Goal: Information Seeking & Learning: Check status

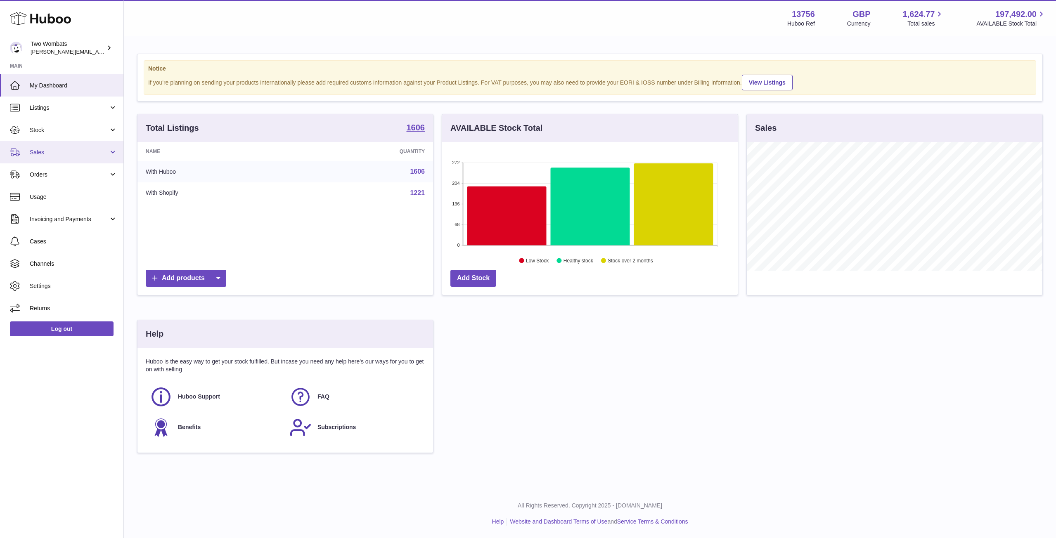
scroll to position [129, 295]
click at [113, 127] on link "Stock" at bounding box center [61, 130] width 123 height 22
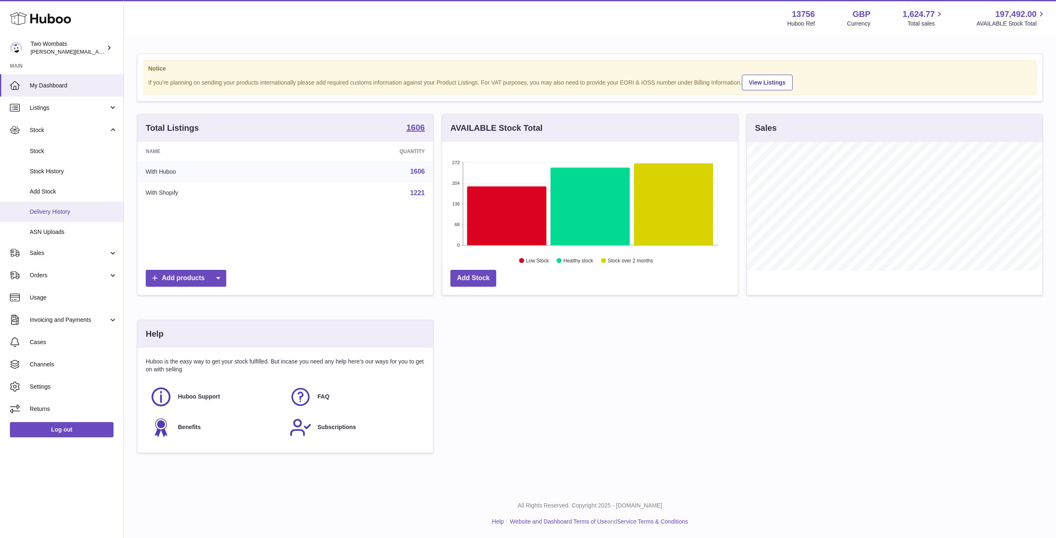
click at [66, 211] on span "Delivery History" at bounding box center [73, 212] width 87 height 8
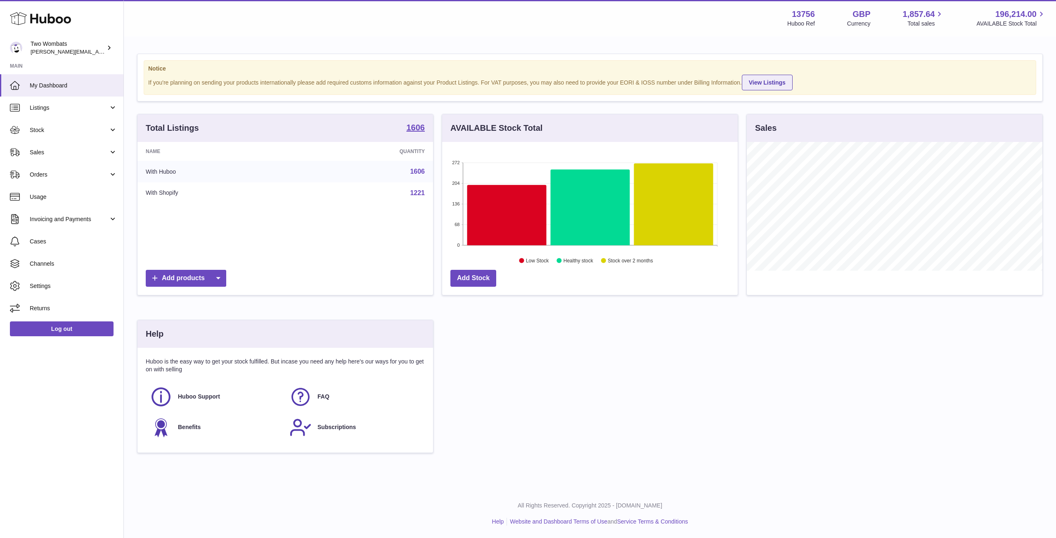
scroll to position [129, 295]
click at [113, 129] on link "Stock" at bounding box center [61, 130] width 123 height 22
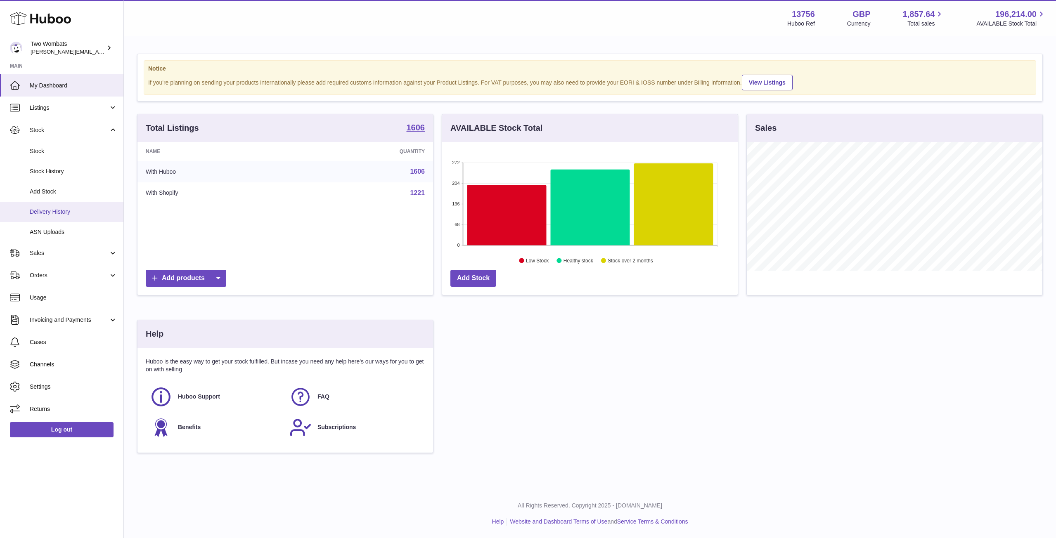
click at [61, 207] on link "Delivery History" at bounding box center [61, 212] width 123 height 20
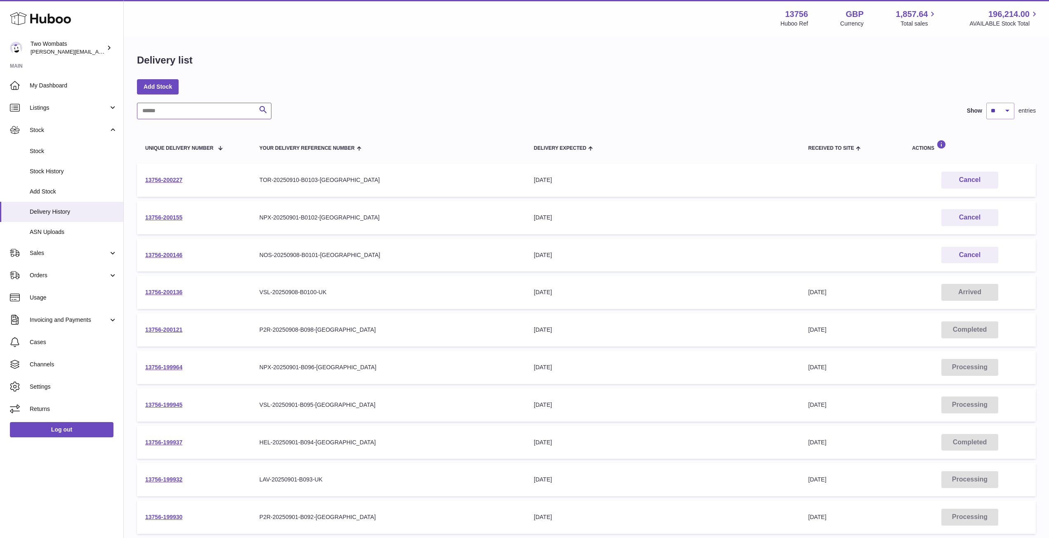
click at [191, 105] on input "text" at bounding box center [204, 111] width 135 height 17
paste input "**********"
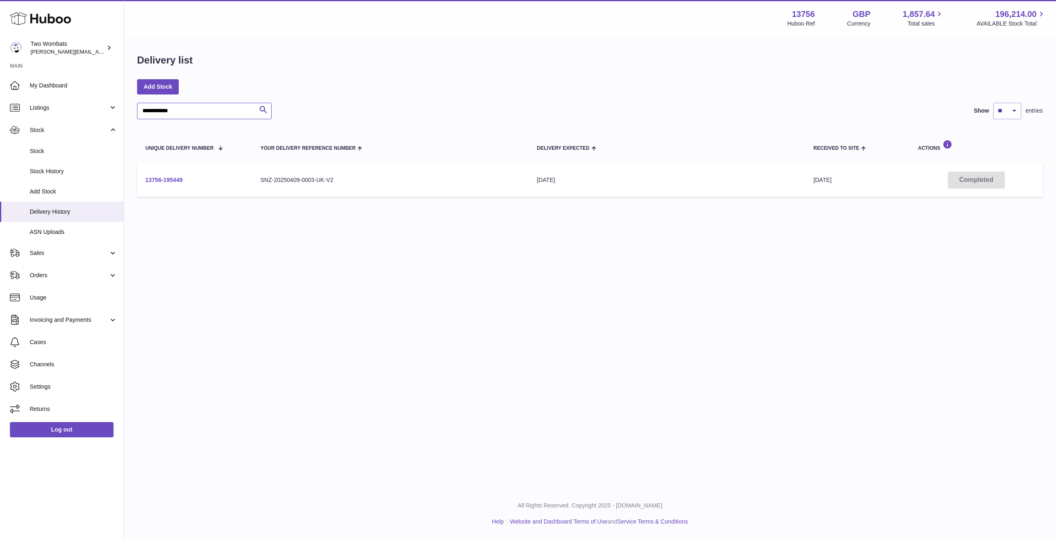
type input "**********"
click at [163, 179] on link "13756-195449" at bounding box center [163, 180] width 37 height 7
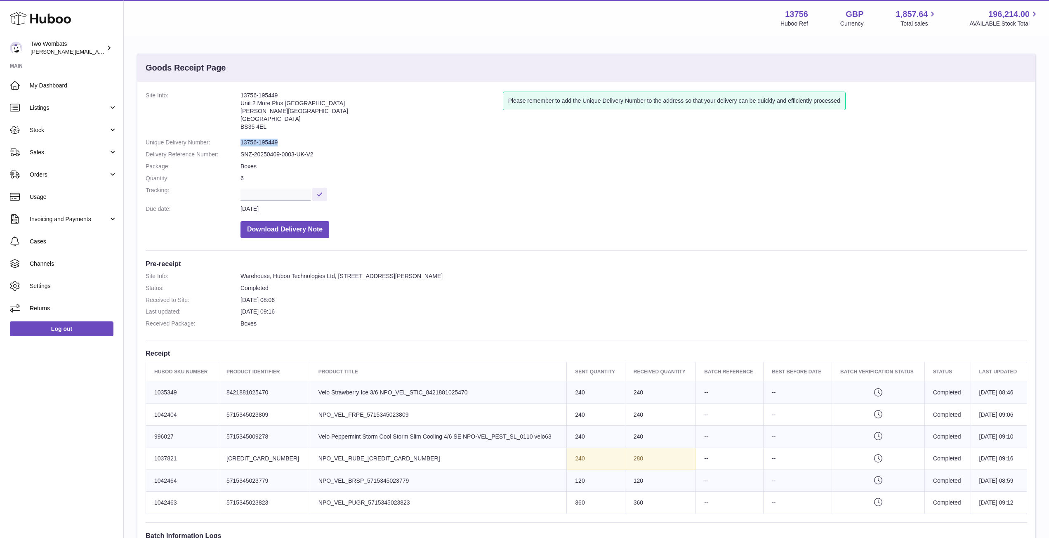
drag, startPoint x: 284, startPoint y: 140, endPoint x: 236, endPoint y: 142, distance: 47.9
click at [236, 142] on dl "Site Info: 13756-195449 Unit 2 More Plus Central Park Hudson Ave Severn Beach B…" at bounding box center [587, 167] width 882 height 151
copy dl "13756-195449"
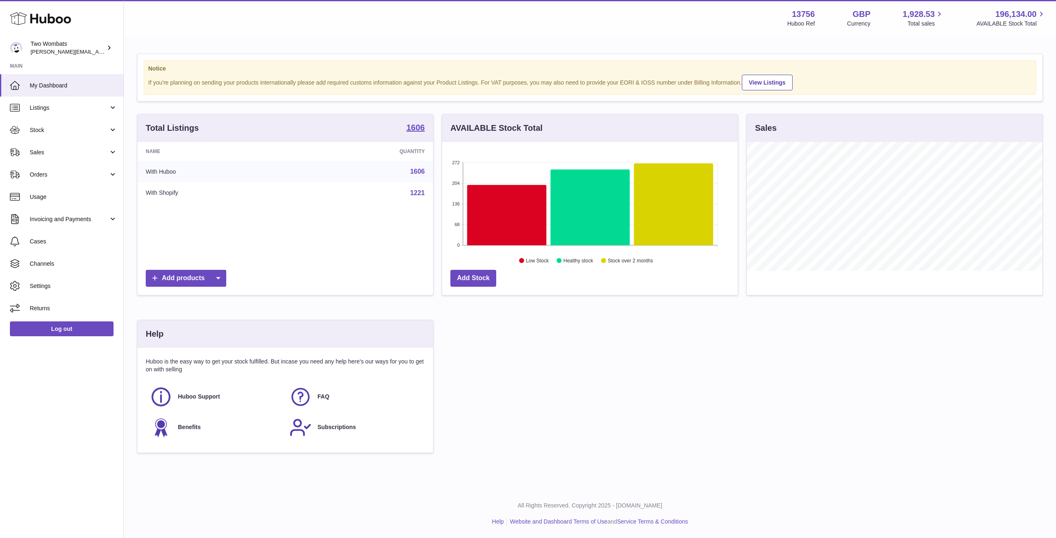
scroll to position [129, 295]
click at [114, 135] on link "Stock" at bounding box center [61, 130] width 123 height 22
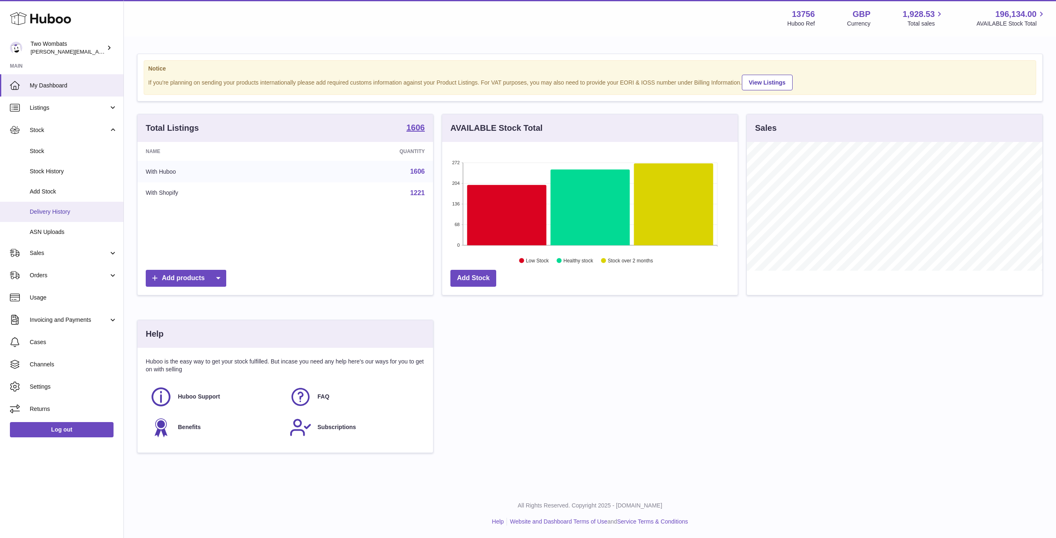
click at [72, 216] on link "Delivery History" at bounding box center [61, 212] width 123 height 20
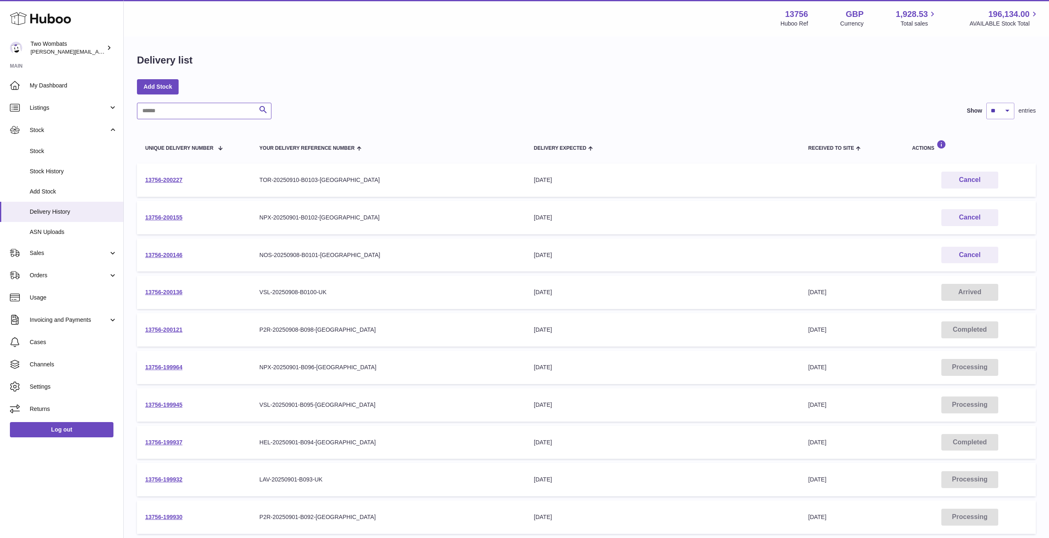
click at [197, 107] on input "text" at bounding box center [204, 111] width 135 height 17
paste input "*******"
type input "*******"
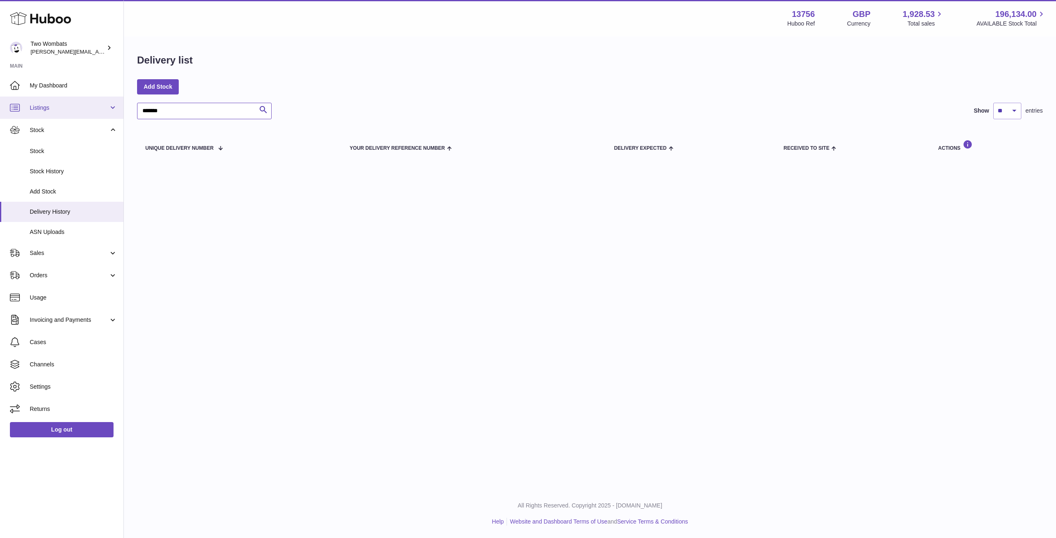
drag, startPoint x: 181, startPoint y: 109, endPoint x: 83, endPoint y: 99, distance: 97.8
click at [83, 99] on div "Huboo Two Wombats philip.carroll@twowombats.com Main My Dashboard Listings Not …" at bounding box center [528, 269] width 1056 height 538
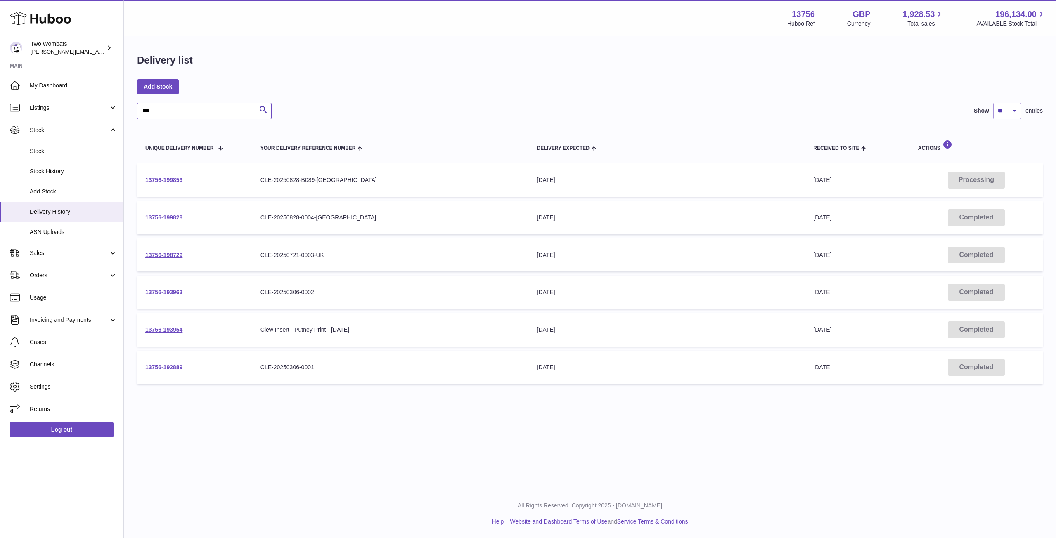
type input "***"
click at [179, 180] on link "13756-199853" at bounding box center [163, 180] width 37 height 7
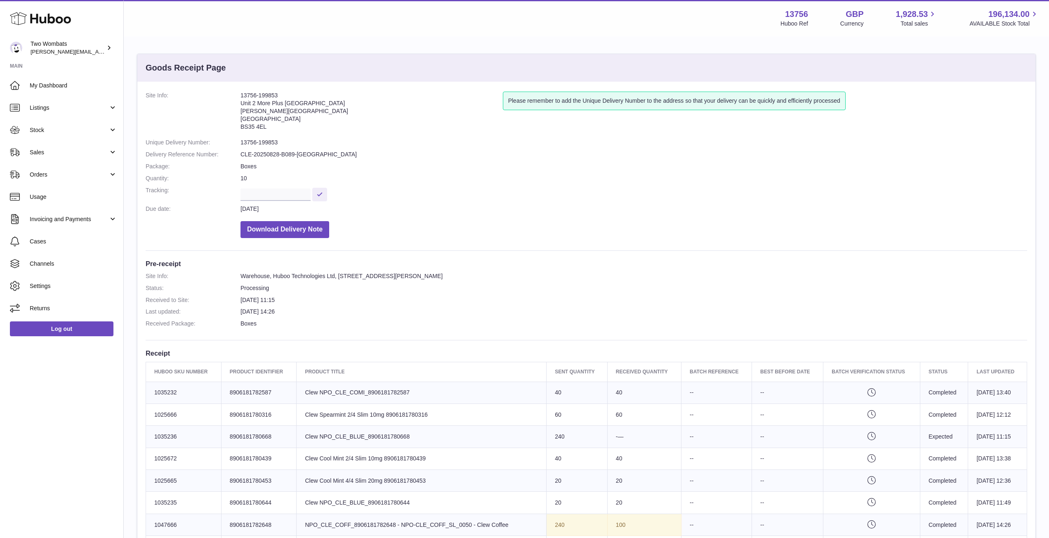
click at [489, 402] on td "Product title Clew NPO_CLE_COMI_8906181782587" at bounding box center [422, 393] width 250 height 22
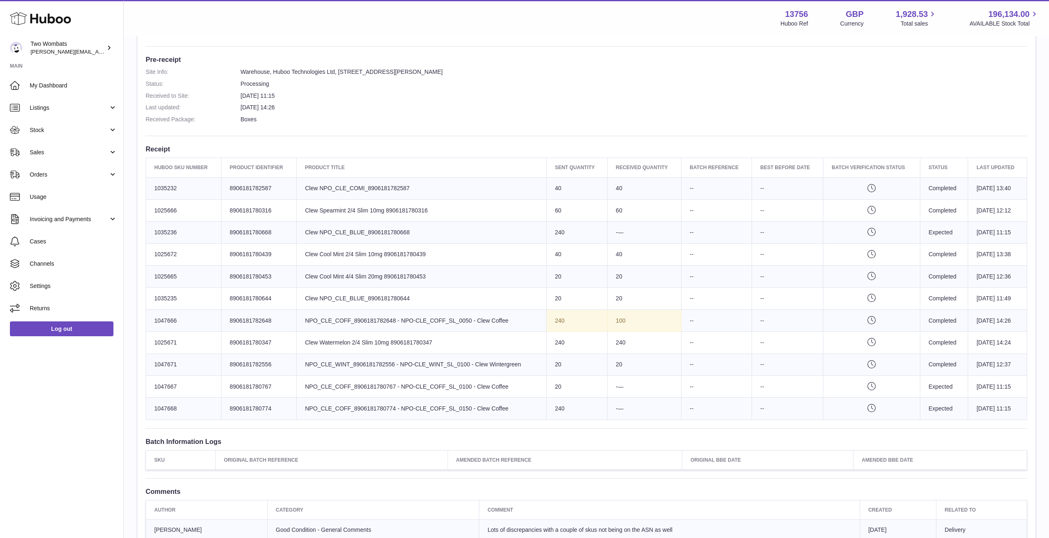
scroll to position [206, 0]
click at [484, 319] on td "Product title NPO_CLE_COFF_8906181782648 - NPO-CLE_COFF_SL_0050 - Clew Coffee" at bounding box center [422, 319] width 250 height 22
click at [438, 235] on td "Product title Clew NPO_CLE_BLUE_8906181780668" at bounding box center [422, 231] width 250 height 22
drag, startPoint x: 409, startPoint y: 230, endPoint x: 300, endPoint y: 229, distance: 108.5
click at [300, 229] on td "Product title Clew NPO_CLE_BLUE_8906181780668" at bounding box center [422, 231] width 250 height 22
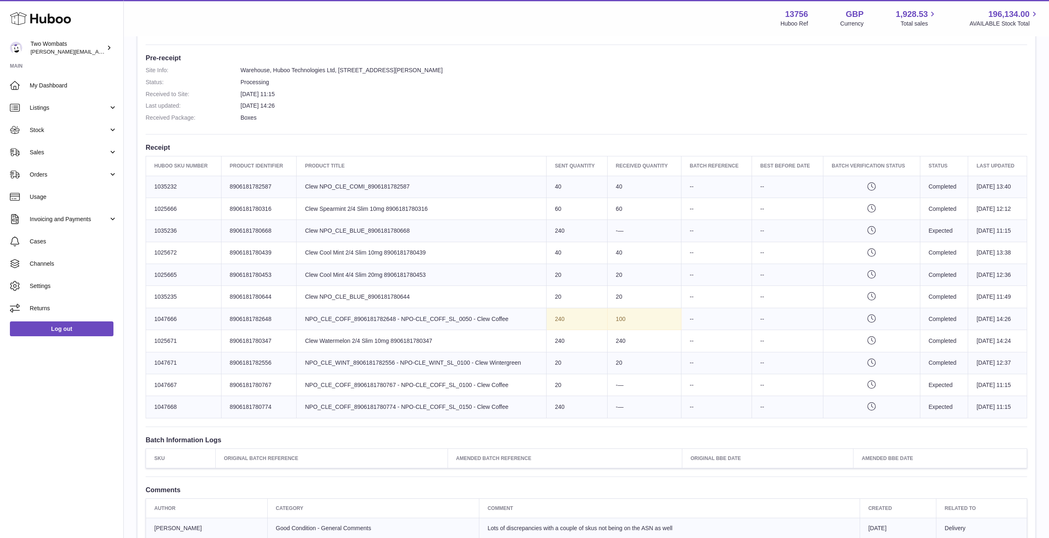
copy td "Clew NPO_CLE_BLUE_8906181780668"
click at [432, 278] on td "Product title Clew Cool Mint 4/4 Slim 20mg 8906181780453" at bounding box center [422, 275] width 250 height 22
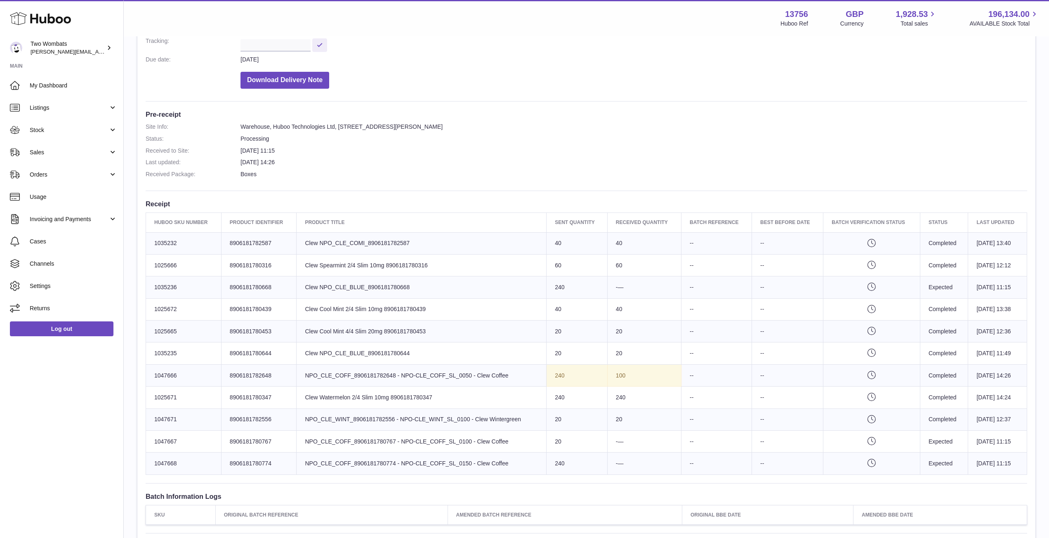
scroll to position [0, 0]
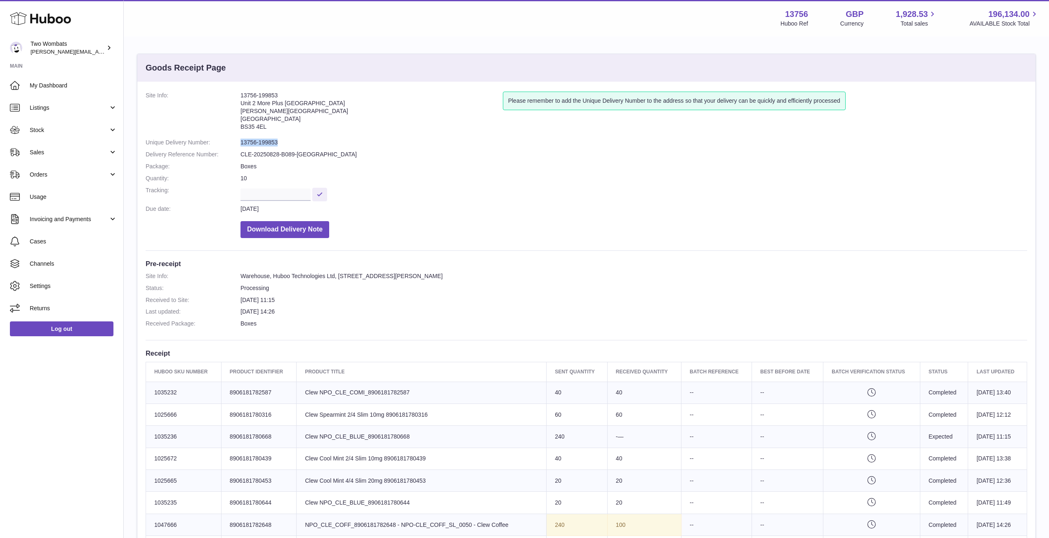
drag, startPoint x: 278, startPoint y: 139, endPoint x: 240, endPoint y: 141, distance: 38.4
click at [240, 141] on dl "Site Info: 13756-199853 Unit 2 More Plus Central Park Hudson Ave Severn Beach B…" at bounding box center [587, 167] width 882 height 151
copy dl "13756-199853"
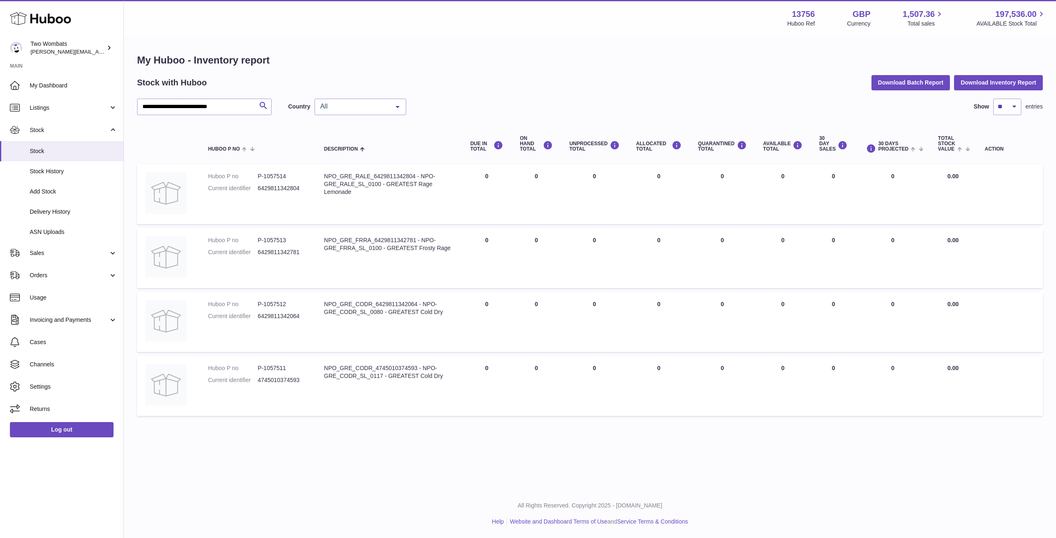
drag, startPoint x: 244, startPoint y: 104, endPoint x: 138, endPoint y: 102, distance: 106.5
click at [138, 102] on input "**********" at bounding box center [204, 107] width 135 height 17
click at [67, 213] on span "Delivery History" at bounding box center [73, 212] width 87 height 8
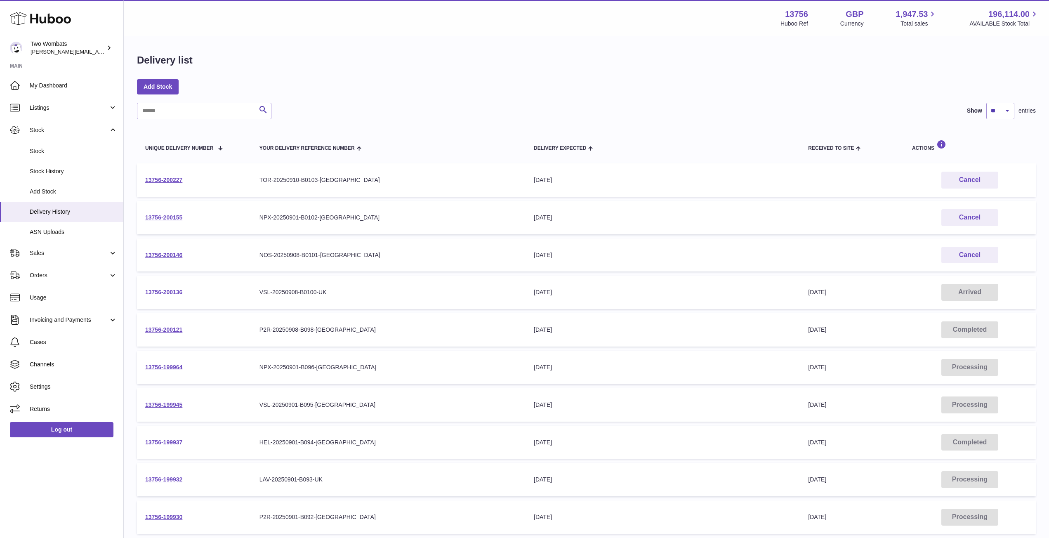
click at [162, 289] on link "13756-200136" at bounding box center [163, 292] width 37 height 7
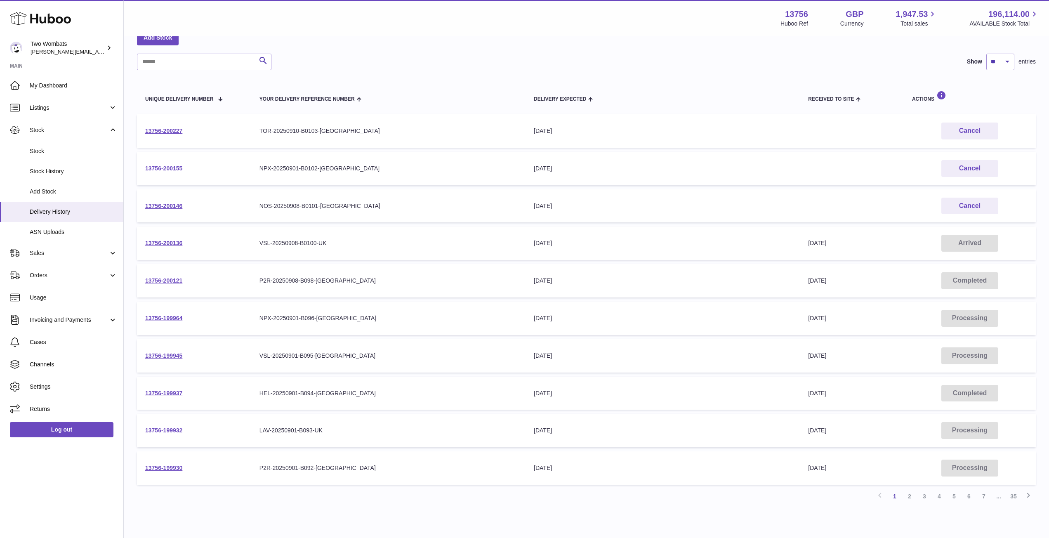
scroll to position [50, 0]
click at [163, 318] on link "13756-199964" at bounding box center [163, 317] width 37 height 7
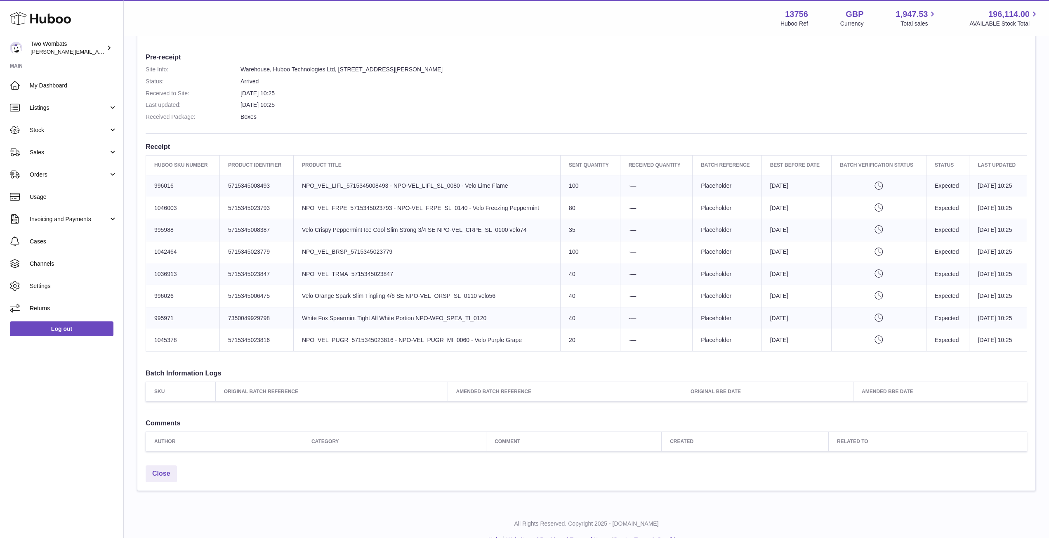
scroll to position [207, 0]
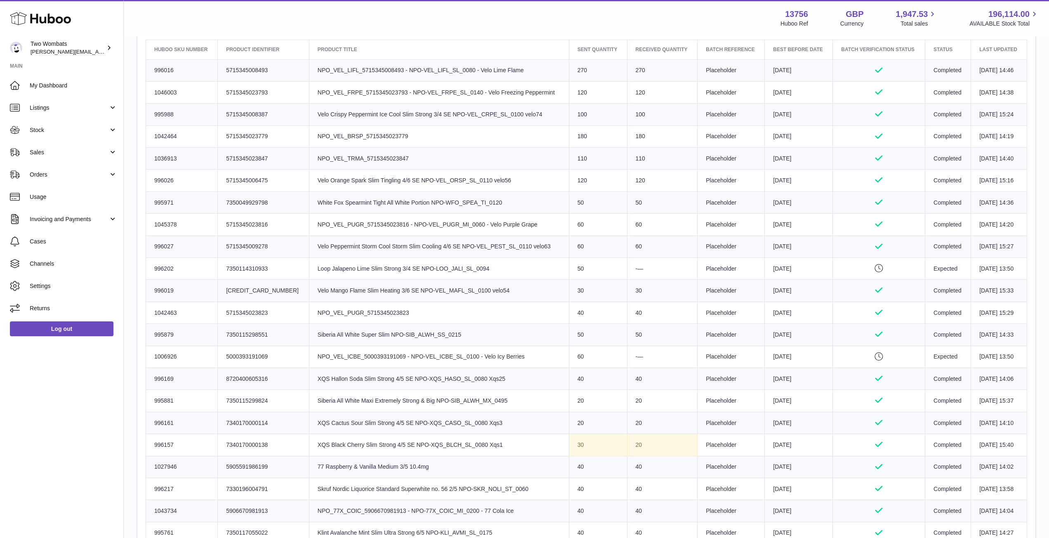
scroll to position [323, 0]
drag, startPoint x: 556, startPoint y: 266, endPoint x: 902, endPoint y: 277, distance: 346.0
click at [902, 277] on tr "Huboo SKU Number 996202 Client Identifier 7350114310933 Product title Loop Jala…" at bounding box center [586, 268] width 881 height 22
click at [1013, 264] on td "8th Sep 2025 13:50" at bounding box center [999, 268] width 56 height 22
drag, startPoint x: 919, startPoint y: 352, endPoint x: 838, endPoint y: 357, distance: 81.4
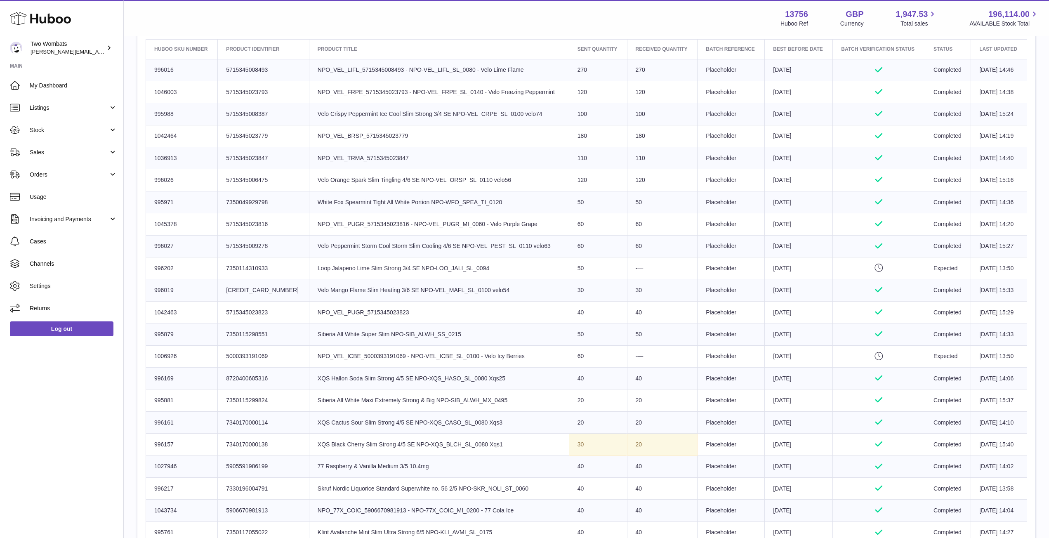
click at [838, 357] on tr "Huboo SKU Number 1006926 Client Identifier 5000393191069 Product title NPO_VEL_…" at bounding box center [586, 356] width 881 height 22
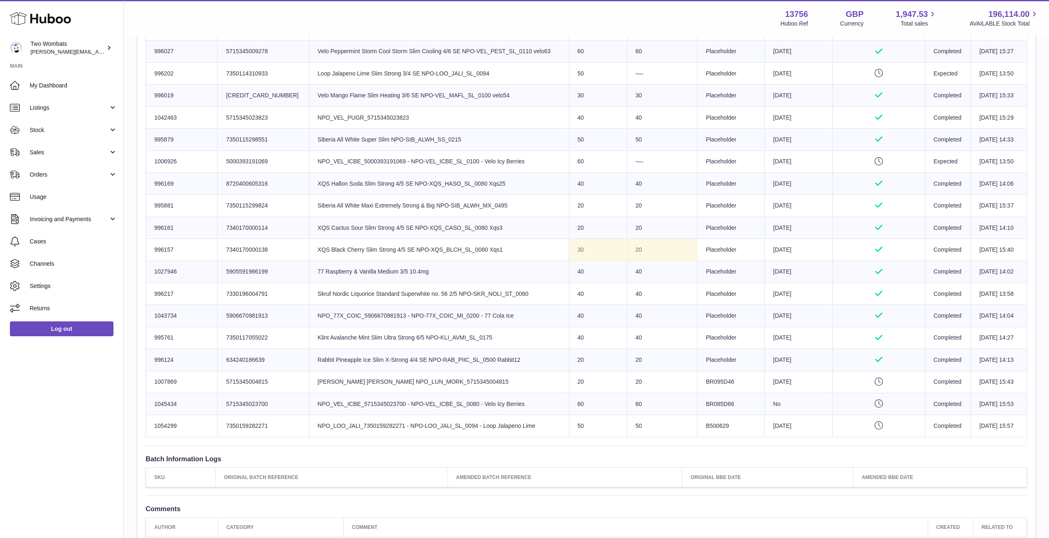
scroll to position [517, 0]
click at [521, 414] on td "Product title NPO_VEL_ICBE_5715345023700 - NPO-VEL_ICBE_SL_0080 - Velo Icy Berr…" at bounding box center [439, 404] width 260 height 22
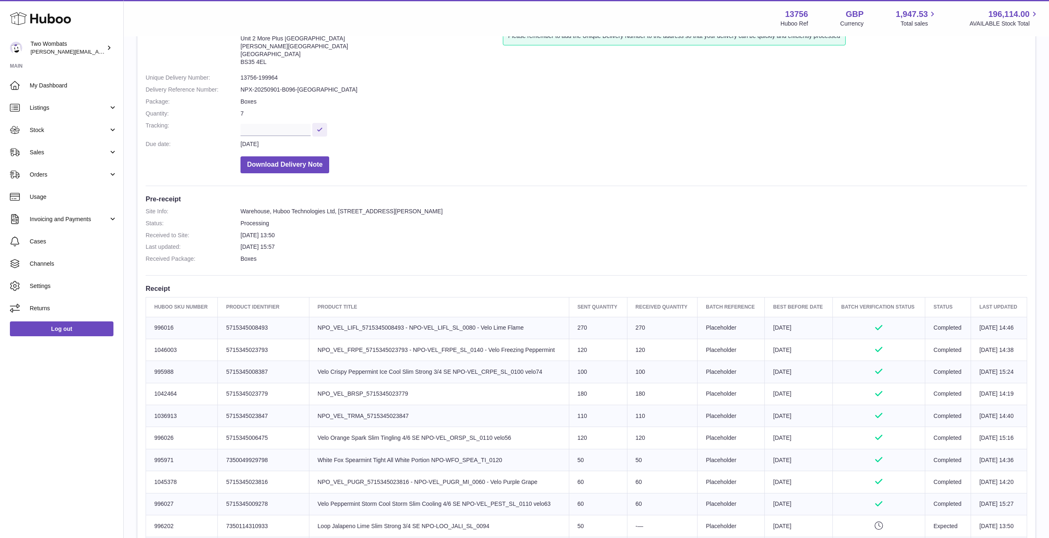
scroll to position [0, 0]
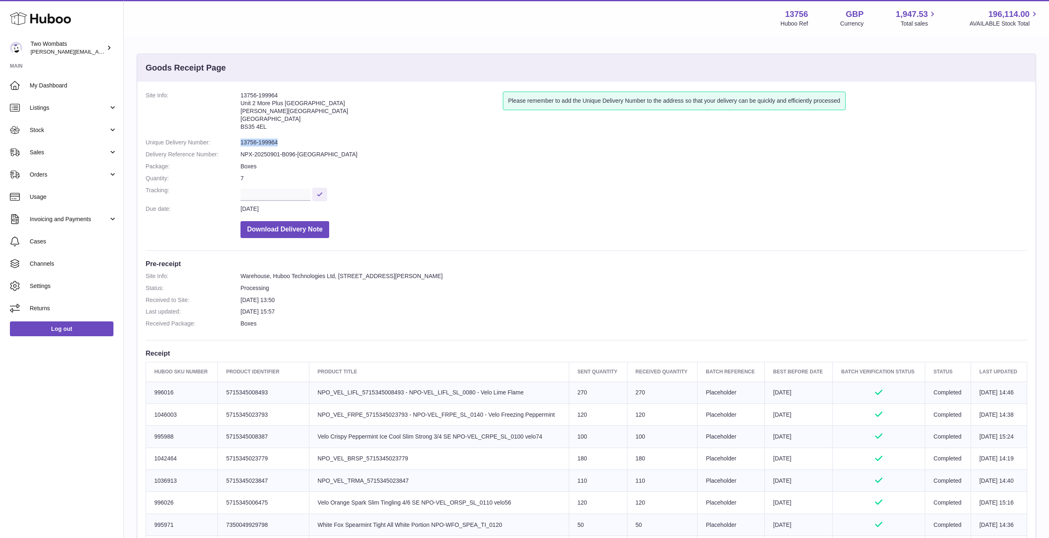
drag, startPoint x: 284, startPoint y: 145, endPoint x: 240, endPoint y: 142, distance: 43.9
click at [240, 142] on dl "Site Info: 13756-199964 Unit 2 More Plus Central Park Hudson Ave Severn Beach B…" at bounding box center [587, 167] width 882 height 151
copy dl "13756-199964"
